Goal: Check status: Check status

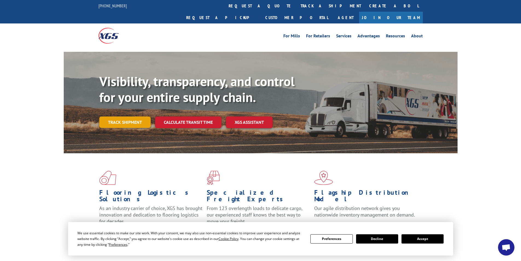
click at [124, 117] on link "Track shipment" at bounding box center [124, 122] width 51 height 11
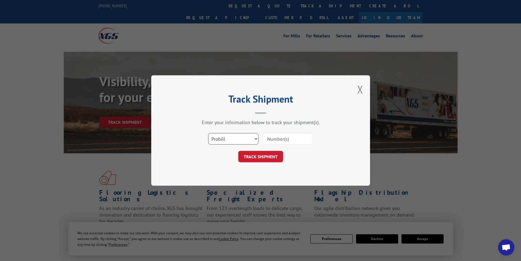
click at [230, 139] on select "Select category... Probill BOL PO" at bounding box center [233, 138] width 50 height 11
select select "bol"
click at [208, 133] on select "Select category... Probill BOL PO" at bounding box center [233, 138] width 50 height 11
click at [284, 141] on input at bounding box center [287, 138] width 50 height 11
paste input "5514820"
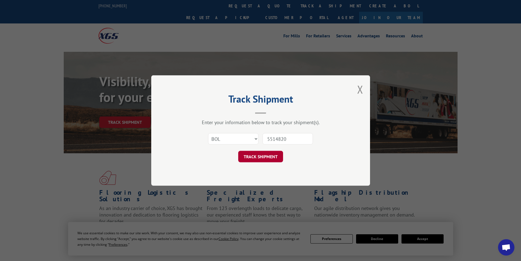
type input "5514820"
click at [261, 157] on button "TRACK SHIPMENT" at bounding box center [260, 156] width 45 height 11
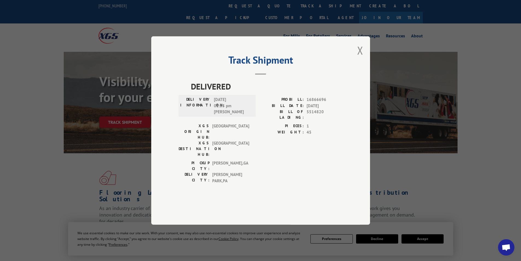
click at [357, 67] on div "Track Shipment DELIVERED DELIVERY INFORMATION: [DATE] 01:55 pm [PERSON_NAME]: 1…" at bounding box center [260, 130] width 219 height 189
click at [359, 58] on button "Close modal" at bounding box center [360, 50] width 6 height 14
